Goal: Task Accomplishment & Management: Manage account settings

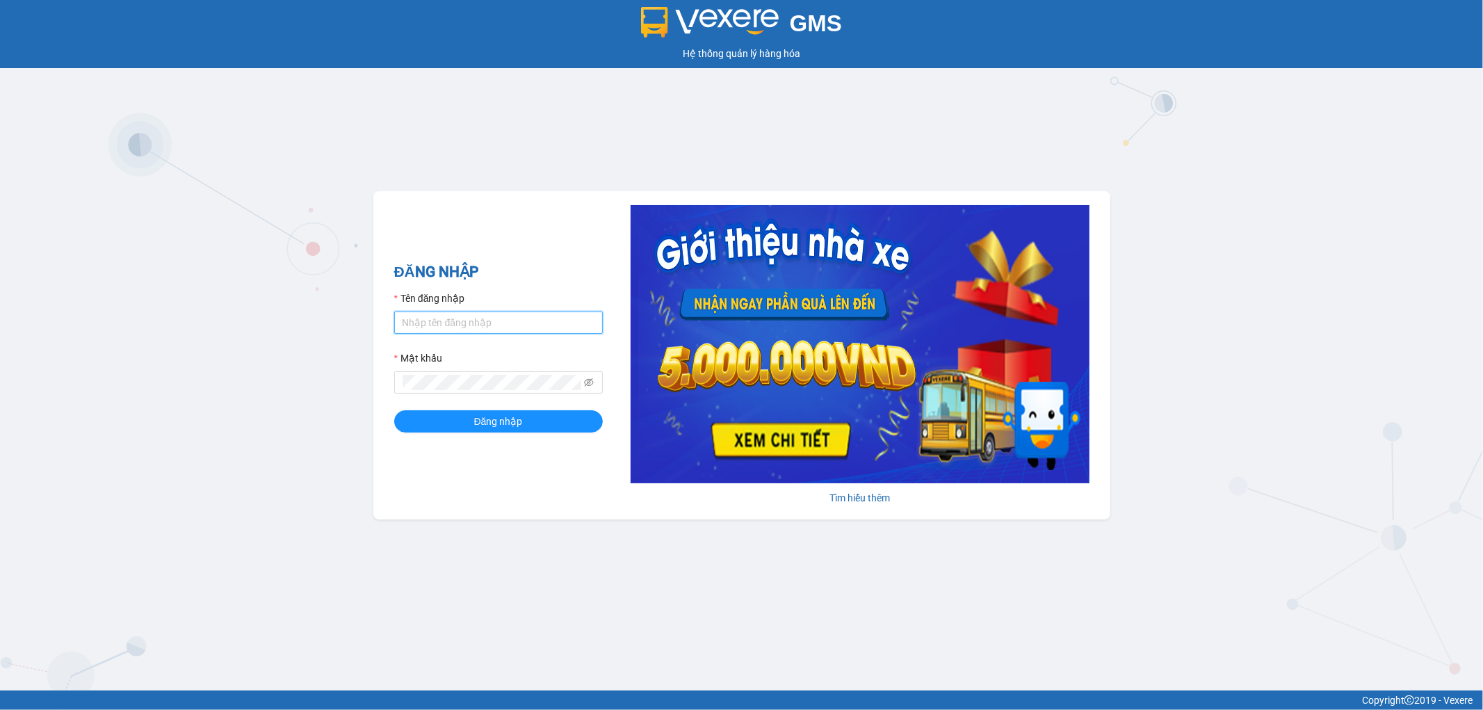
click at [526, 312] on input "Tên đăng nhập" at bounding box center [498, 323] width 209 height 22
type input "son.apq"
click at [394, 410] on button "Đăng nhập" at bounding box center [498, 421] width 209 height 22
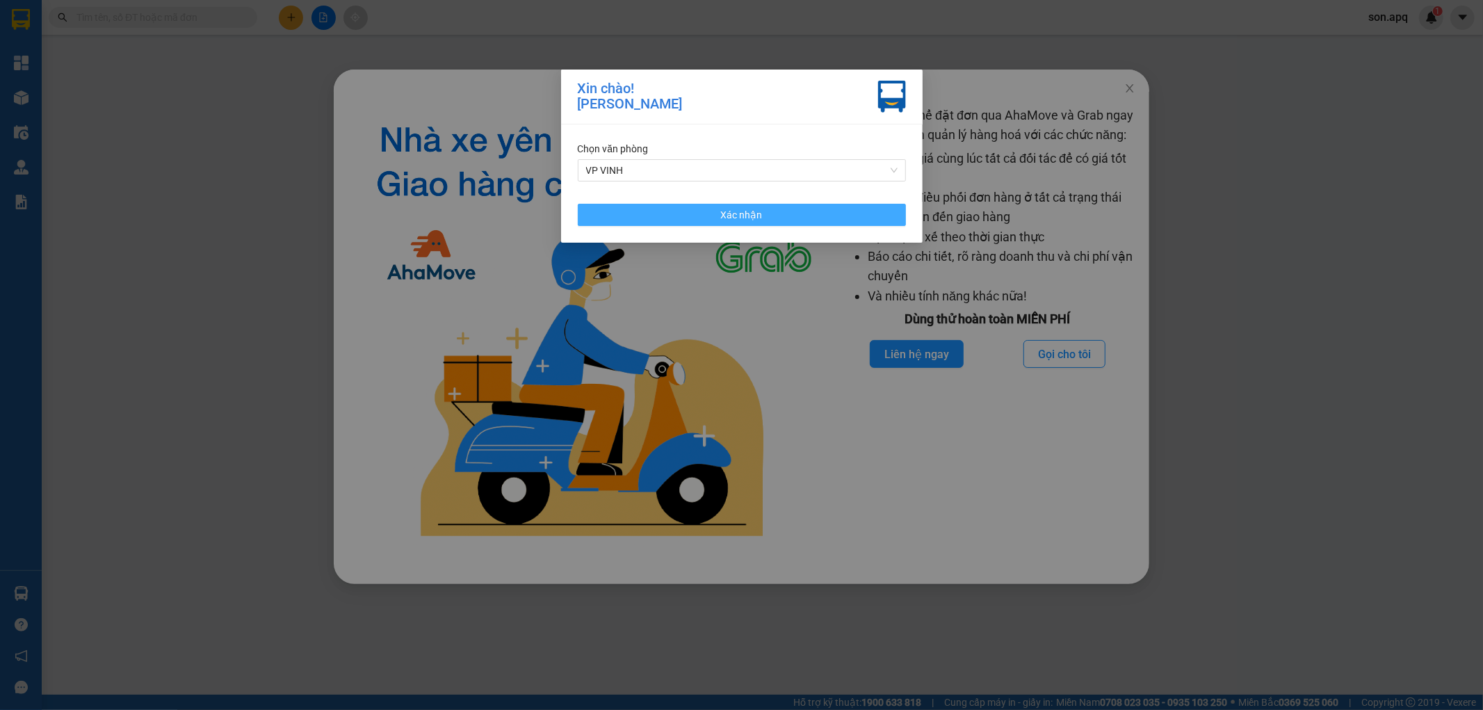
click at [738, 213] on span "Xác nhận" at bounding box center [742, 214] width 42 height 15
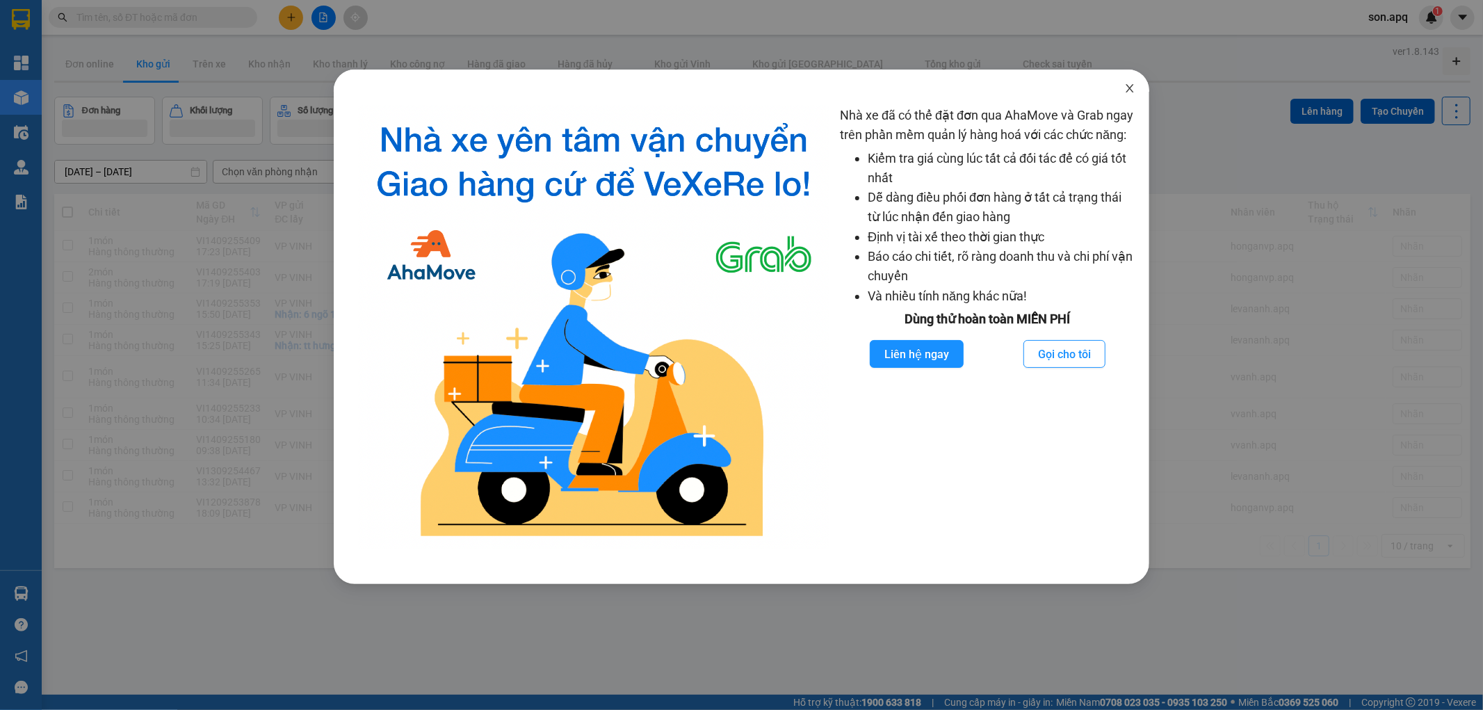
click at [1129, 92] on icon "close" at bounding box center [1129, 88] width 11 height 11
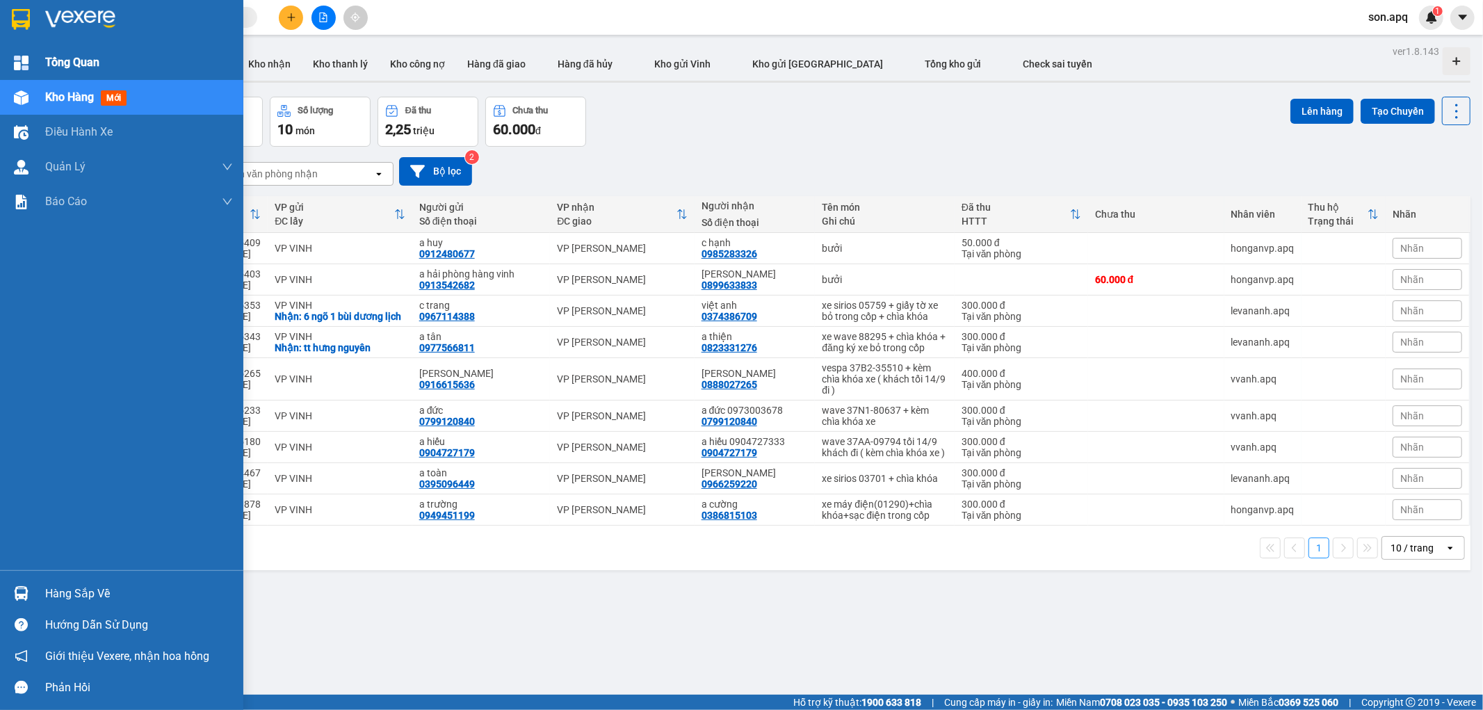
click at [29, 60] on div at bounding box center [21, 63] width 24 height 24
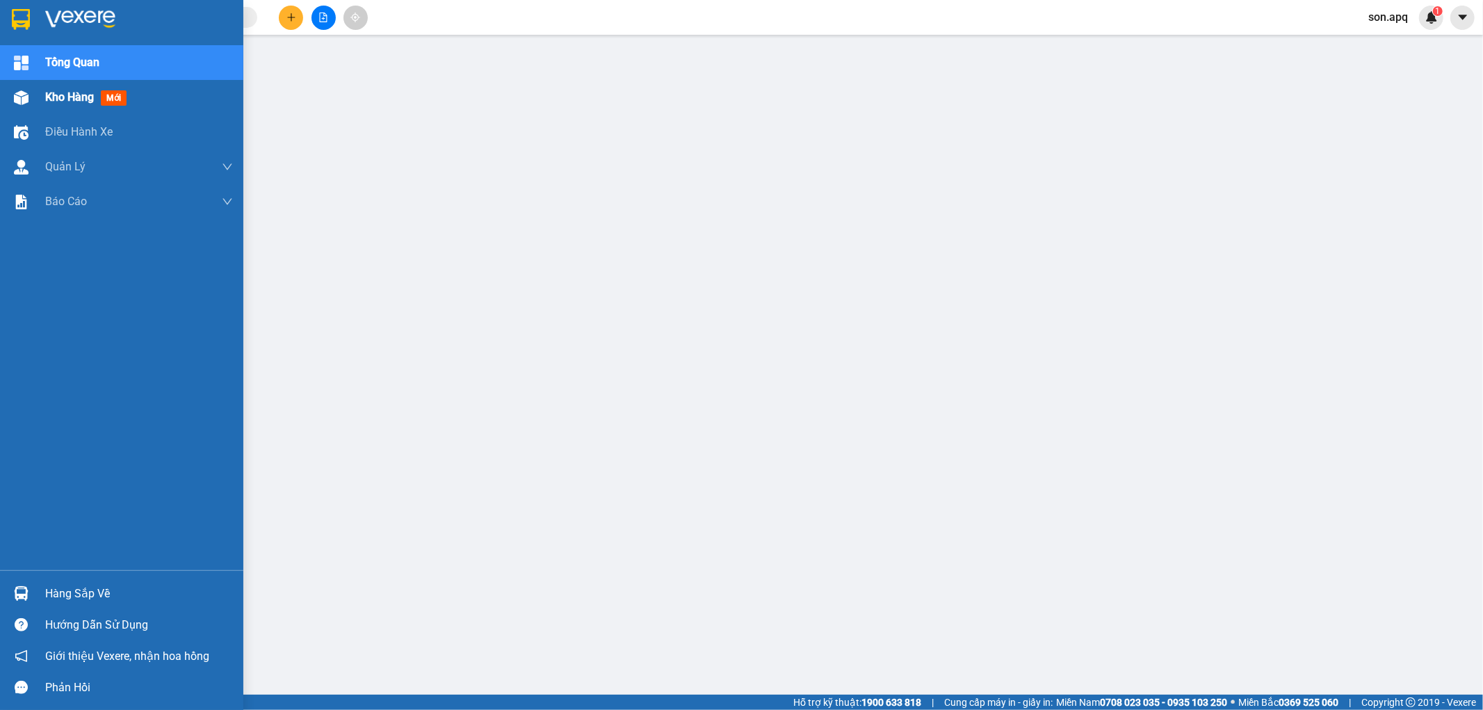
click at [29, 95] on div at bounding box center [21, 98] width 24 height 24
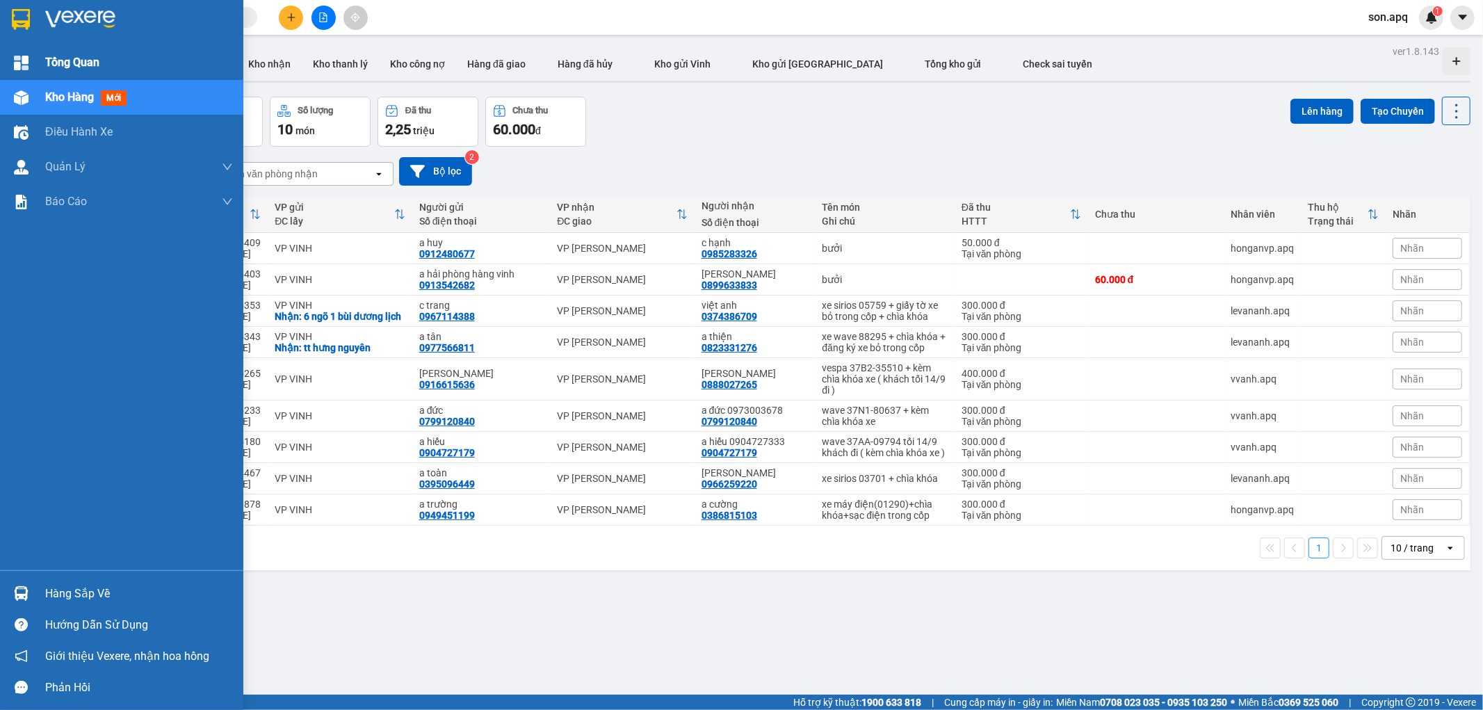
click at [22, 58] on img at bounding box center [21, 63] width 15 height 15
